Goal: Navigation & Orientation: Go to known website

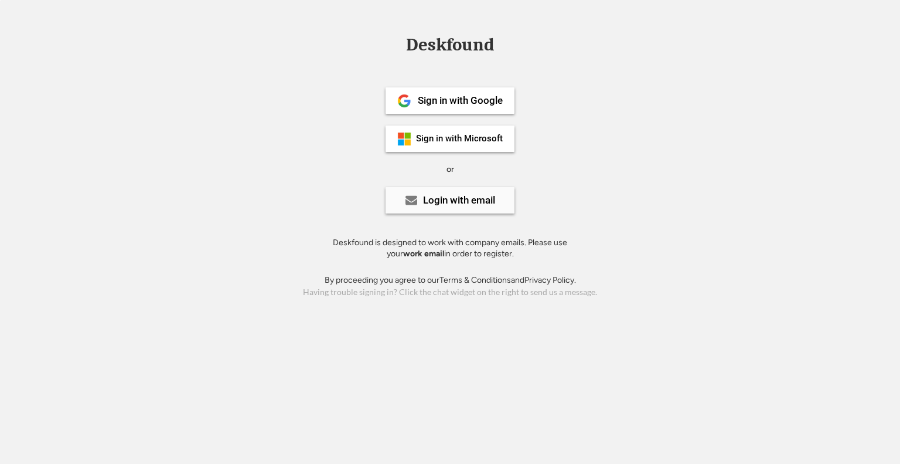
click at [495, 194] on div "Login with email" at bounding box center [450, 200] width 129 height 26
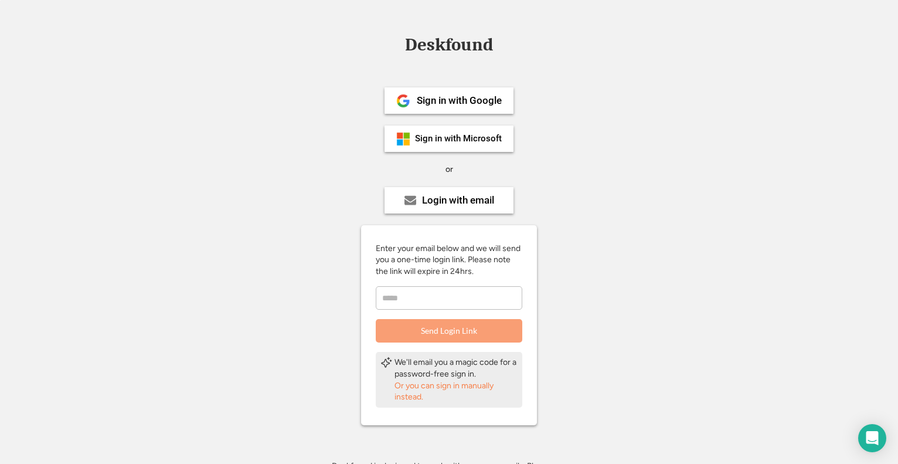
click at [791, 30] on div "Deskfound Sign in with Google Sign in with Microsoft or Login with email Enter …" at bounding box center [449, 262] width 898 height 524
click at [455, 304] on input "email" at bounding box center [449, 297] width 147 height 23
type input "**********"
click at [468, 387] on div "Or you can sign in manually instead." at bounding box center [455, 391] width 123 height 23
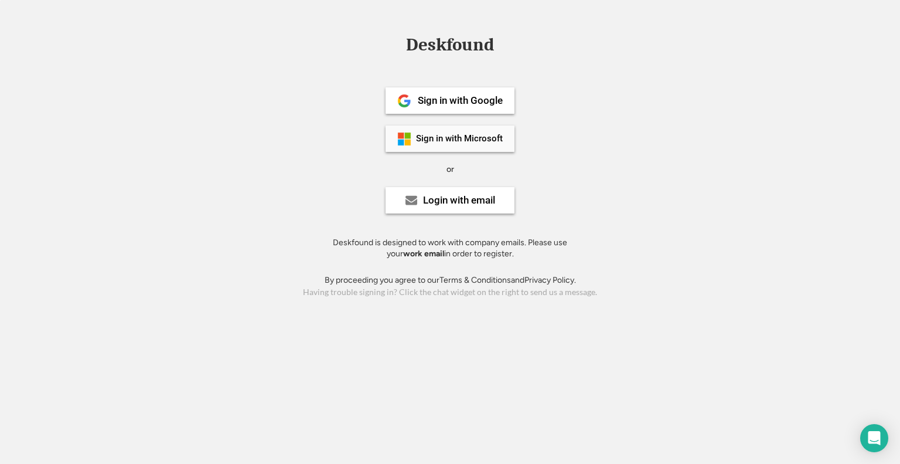
click at [468, 135] on div "Sign in with Microsoft" at bounding box center [459, 138] width 87 height 9
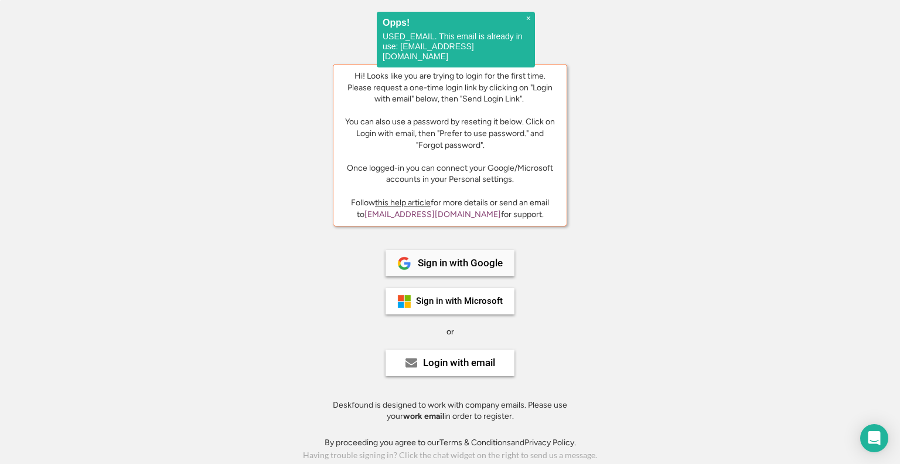
click at [462, 269] on div "Sign in with Google" at bounding box center [450, 263] width 129 height 26
